Goal: Transaction & Acquisition: Subscribe to service/newsletter

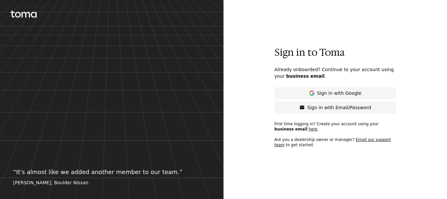
click at [353, 96] on button "Sign in with Google" at bounding box center [336, 93] width 122 height 12
click at [419, 52] on div "Sign in to Toma Already onboarded? Continue to your account using your business…" at bounding box center [336, 99] width 224 height 199
click at [422, 97] on div "Sign in to Toma Already onboarded? Continue to your account using your business…" at bounding box center [336, 99] width 224 height 199
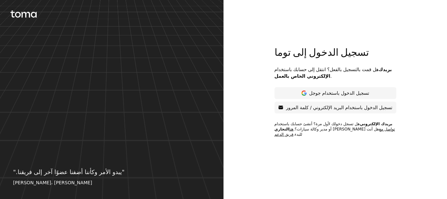
click at [289, 131] on font "هنا" at bounding box center [291, 129] width 5 height 5
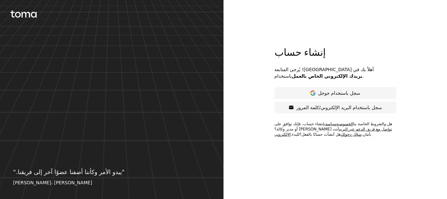
click at [335, 97] on button "سجل باستخدام جوجل" at bounding box center [336, 93] width 122 height 12
